Goal: Check status: Check status

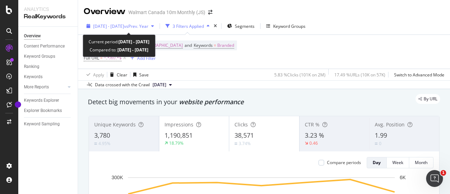
click at [141, 26] on span "vs Prev. Year" at bounding box center [136, 26] width 24 height 6
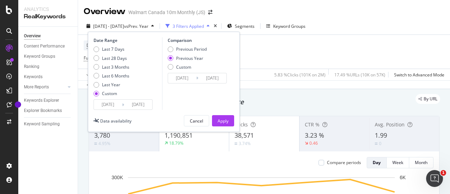
click at [118, 106] on input "2025/07/12" at bounding box center [108, 104] width 28 height 10
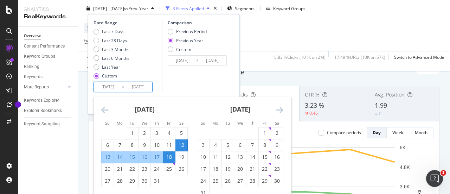
scroll to position [33, 0]
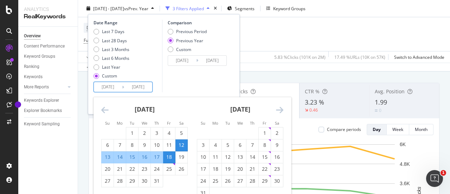
click at [280, 110] on icon "Move forward to switch to the next month." at bounding box center [279, 109] width 7 height 8
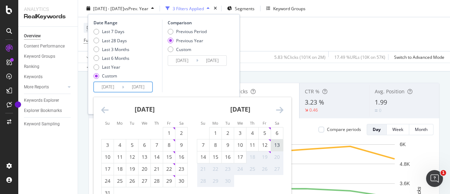
click at [278, 141] on div "13" at bounding box center [277, 144] width 12 height 7
type input "2025/09/13"
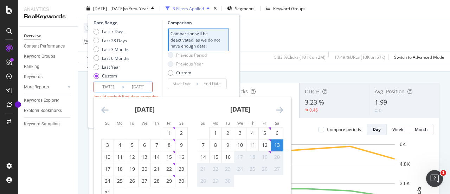
click at [138, 86] on input "2025/07/18" at bounding box center [138, 87] width 28 height 10
click at [228, 157] on div "16" at bounding box center [228, 156] width 12 height 7
type input "2025/09/16"
type input "2025/09/09"
type input "2025/09/12"
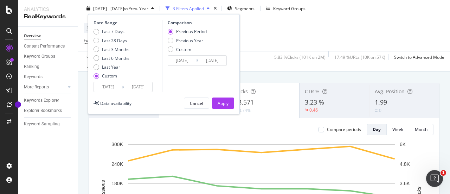
click at [141, 88] on input "2025/09/16" at bounding box center [138, 87] width 28 height 10
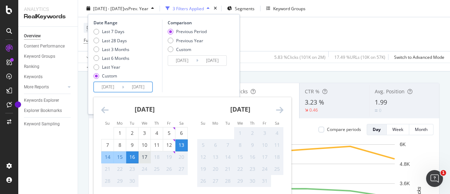
click at [146, 156] on div "17" at bounding box center [144, 156] width 12 height 7
type input "2025/09/17"
type input "2025/09/08"
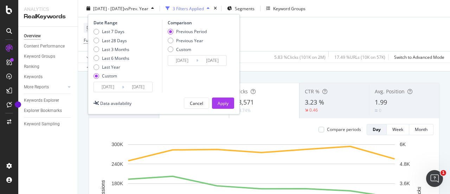
click at [141, 90] on input "2025/09/17" at bounding box center [138, 87] width 28 height 10
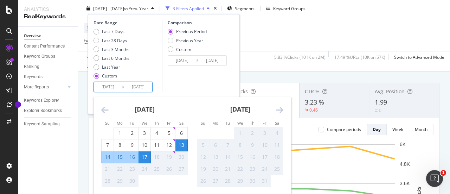
click at [160, 155] on div "18" at bounding box center [157, 156] width 12 height 7
click at [191, 83] on div "Comparison Previous Period Previous Year Custom 2025/09/08 Navigate forward to …" at bounding box center [195, 56] width 67 height 72
click at [136, 83] on input "2025/09/17" at bounding box center [138, 87] width 28 height 10
click at [158, 157] on div "18" at bounding box center [157, 156] width 12 height 7
click at [165, 158] on div "19" at bounding box center [169, 156] width 12 height 7
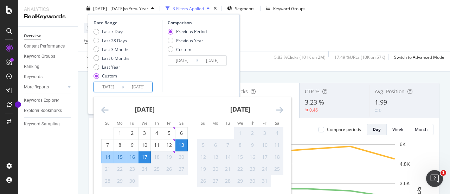
click at [194, 80] on div "Comparison Previous Period Previous Year Custom 2025/09/08 Navigate forward to …" at bounding box center [195, 56] width 67 height 72
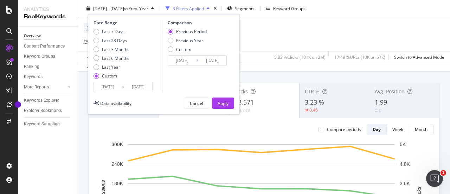
click at [253, 25] on div "Device = All and Country = Canada and Keywords = Branded Full URL = ^.*/fr/.*$ …" at bounding box center [264, 34] width 360 height 34
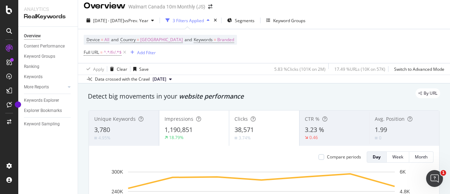
scroll to position [0, 0]
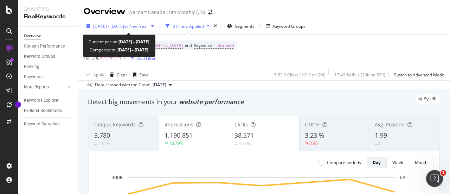
click at [124, 26] on span "2025 Jul. 12th - Jul. 18th" at bounding box center [108, 26] width 31 height 6
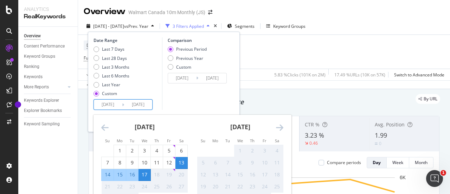
click at [138, 104] on input "2025/09/17" at bounding box center [138, 104] width 28 height 10
click at [157, 177] on div "18" at bounding box center [157, 174] width 12 height 7
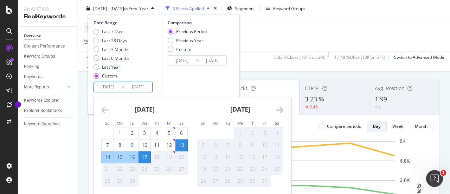
scroll to position [37, 0]
click at [114, 85] on input "2025/09/13" at bounding box center [108, 87] width 28 height 10
click at [136, 89] on input "2025/09/17" at bounding box center [138, 87] width 28 height 10
click at [139, 87] on input "2025/09/17" at bounding box center [138, 87] width 28 height 10
click at [110, 89] on input "2025/09/13" at bounding box center [108, 87] width 28 height 10
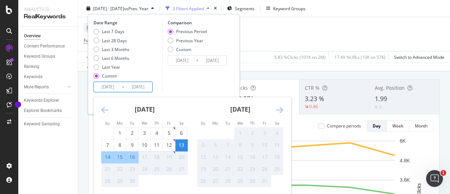
click at [187, 88] on div "Comparison Previous Period Previous Year Custom 2025/09/08 Navigate forward to …" at bounding box center [195, 56] width 67 height 72
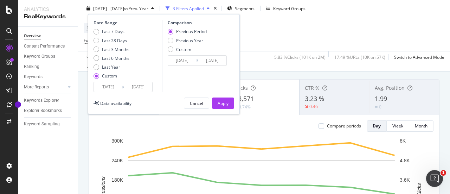
click at [136, 89] on input "2025/09/17" at bounding box center [138, 87] width 28 height 10
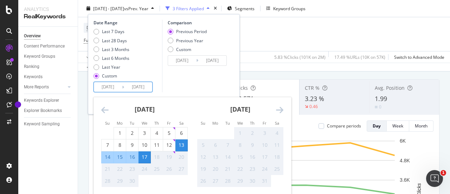
click at [156, 156] on div "18" at bounding box center [157, 156] width 12 height 7
click at [165, 157] on div "19" at bounding box center [169, 156] width 12 height 7
click at [186, 85] on div "Comparison Previous Period Previous Year Custom 2025/09/08 Navigate forward to …" at bounding box center [195, 56] width 67 height 72
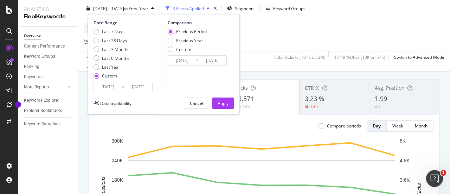
click at [282, 21] on div "Device = All and Country = Canada and Keywords = Branded Full URL = ^.*/fr/.*$ …" at bounding box center [264, 34] width 360 height 34
